Goal: Task Accomplishment & Management: Manage account settings

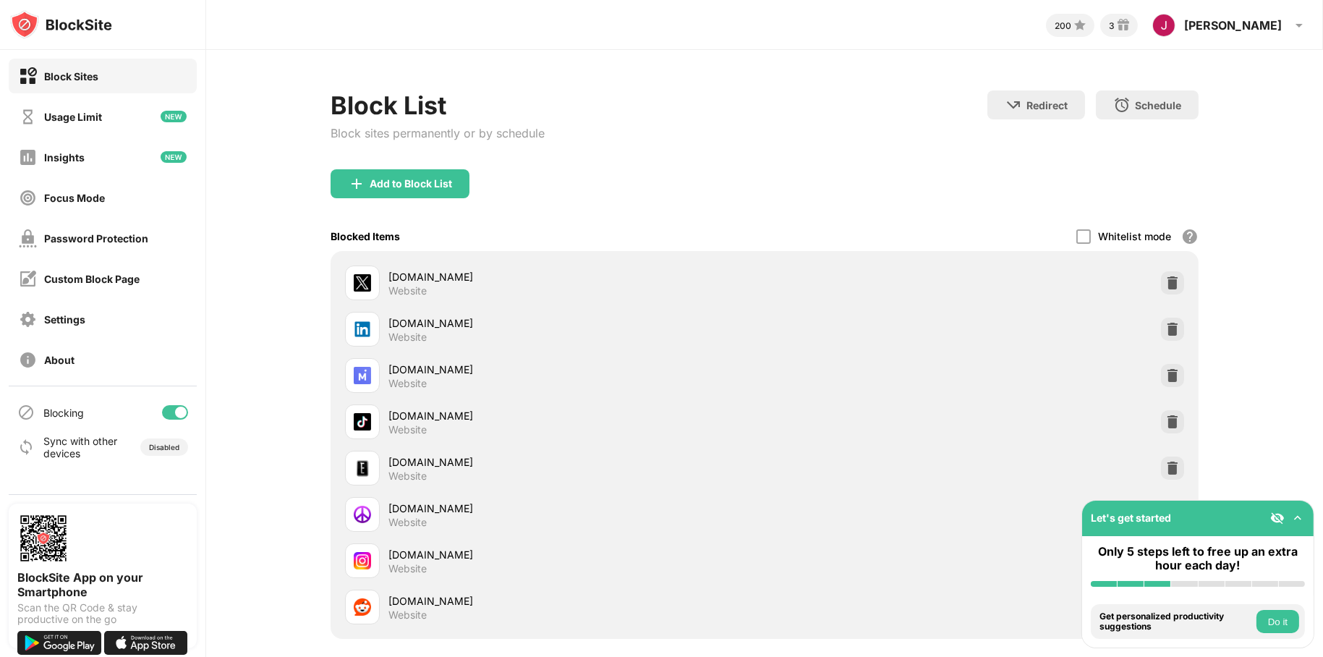
scroll to position [105, 0]
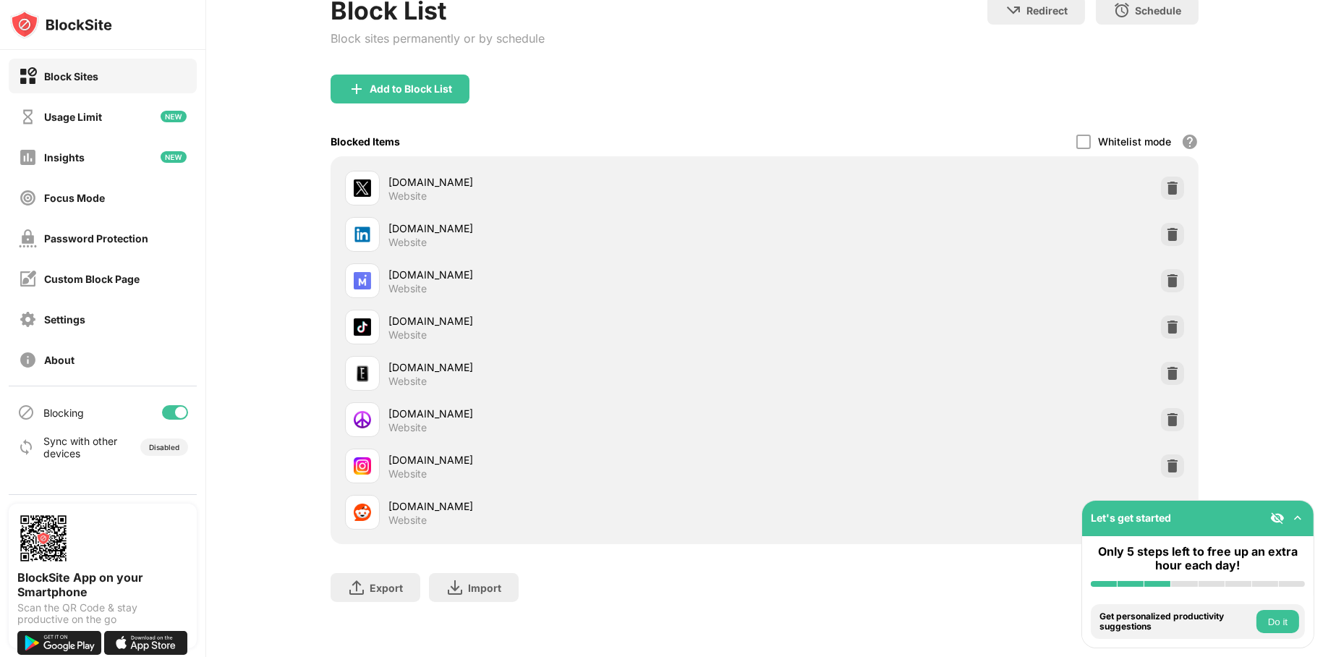
click at [1172, 500] on div at bounding box center [1172, 511] width 23 height 23
